Goal: Use online tool/utility: Utilize a website feature to perform a specific function

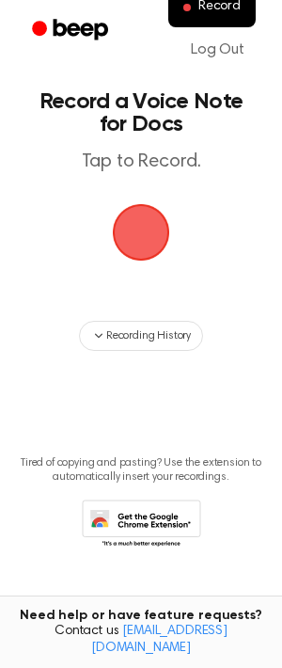
click at [150, 229] on span "button" at bounding box center [141, 232] width 61 height 61
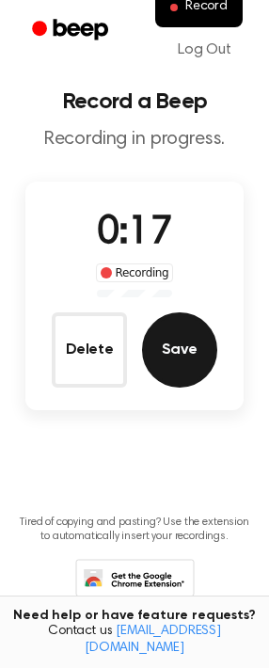
click at [170, 336] on button "Save" at bounding box center [179, 350] width 75 height 75
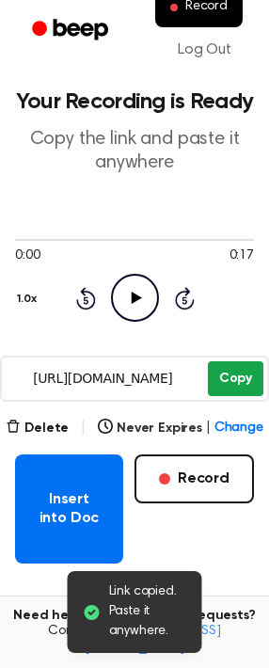
click at [222, 364] on button "Copy" at bounding box center [236, 378] width 56 height 35
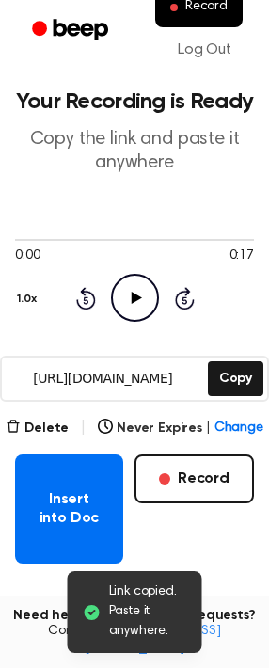
click at [136, 290] on icon "Play Audio" at bounding box center [135, 298] width 48 height 48
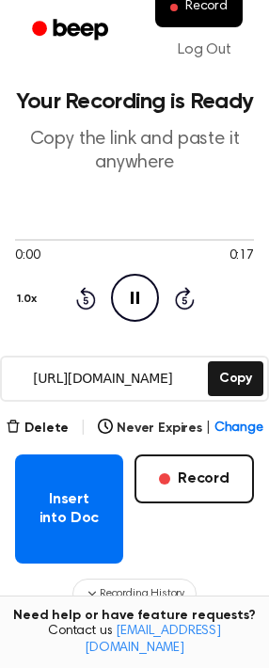
click at [144, 296] on icon "Pause Audio" at bounding box center [135, 298] width 48 height 48
click at [136, 294] on icon "Play Audio" at bounding box center [135, 298] width 48 height 48
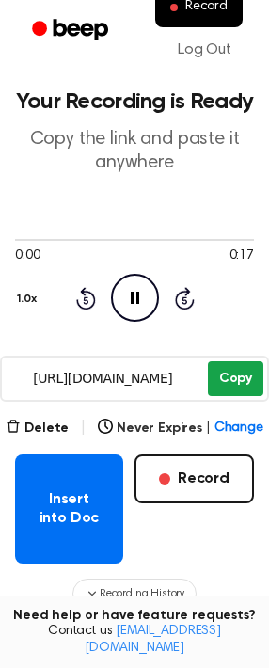
click at [222, 380] on button "Copy" at bounding box center [236, 378] width 56 height 35
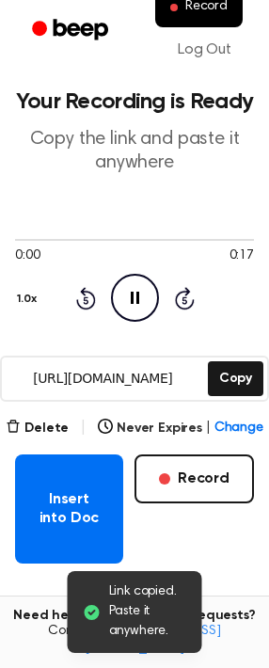
click at [140, 300] on icon "Pause Audio" at bounding box center [135, 298] width 48 height 48
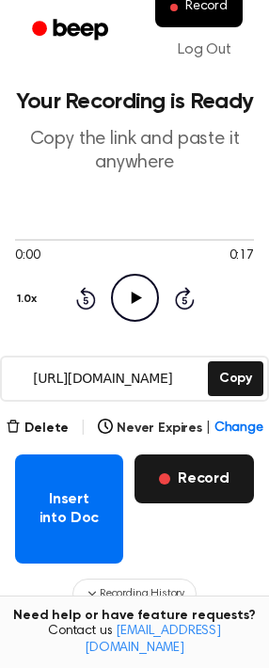
click at [219, 474] on button "Record" at bounding box center [195, 479] width 120 height 49
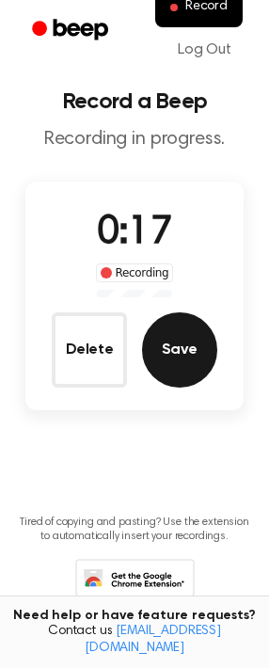
click at [184, 363] on button "Save" at bounding box center [179, 350] width 75 height 75
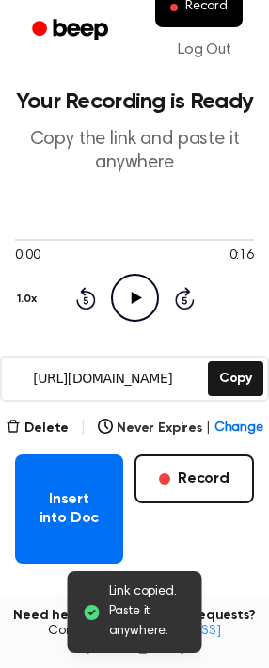
click at [218, 338] on div "0:00 0:16 1.0x Rewind 5 seconds Play Audio Skip 5 seconds" at bounding box center [134, 276] width 239 height 143
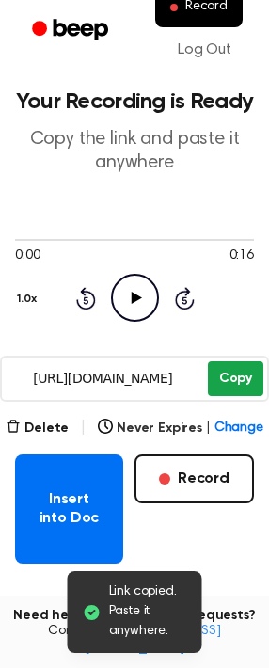
click at [235, 383] on button "Copy" at bounding box center [236, 378] width 56 height 35
click at [228, 377] on button "Copy" at bounding box center [236, 378] width 56 height 35
